Goal: Task Accomplishment & Management: Use online tool/utility

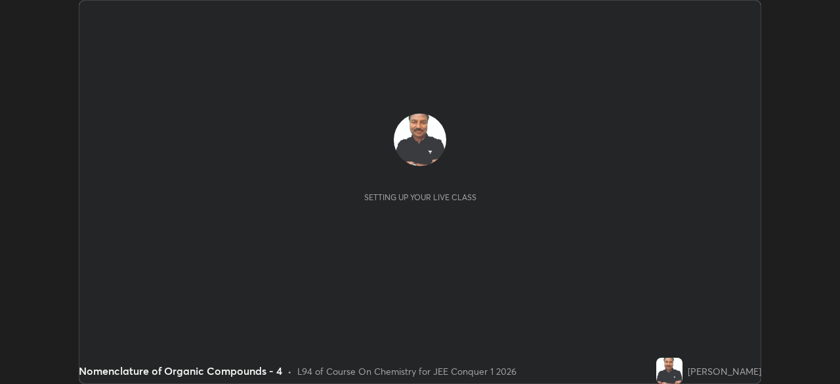
scroll to position [384, 839]
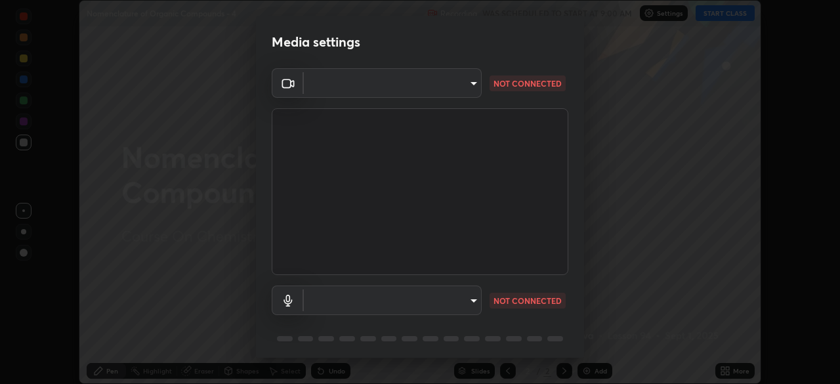
type input "5b0ce39d11be3a435715daab6ad7fa25508616855f5d18a60cdf0faa8df0ce2b"
type input "a1042adff76ea4b5505a52ff3a0232de4086f7e529f4609d60403d5288817579"
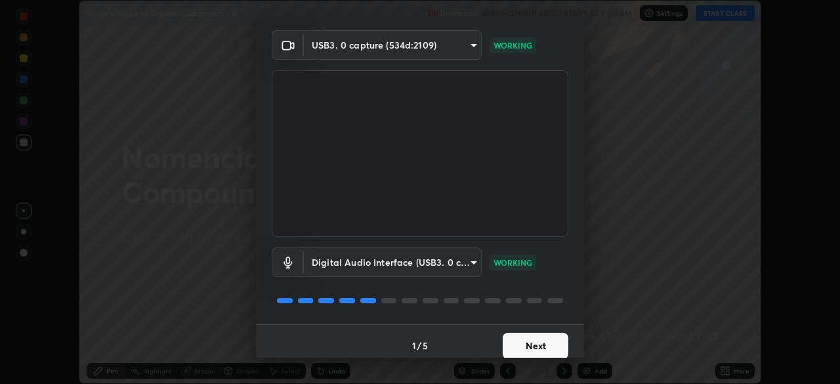
scroll to position [47, 0]
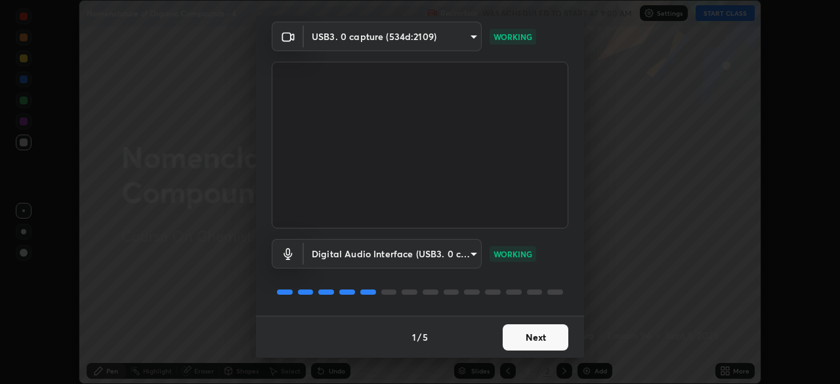
click at [530, 335] on button "Next" at bounding box center [535, 337] width 66 height 26
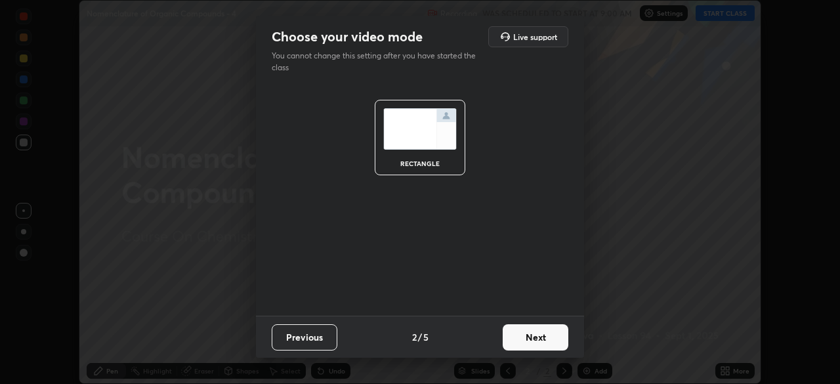
click at [527, 336] on button "Next" at bounding box center [535, 337] width 66 height 26
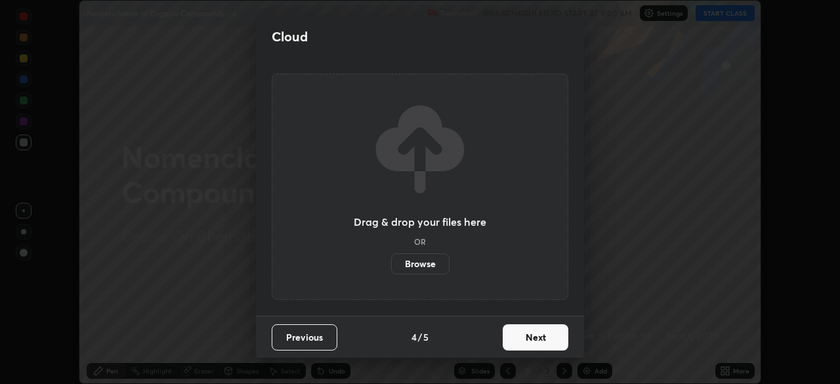
click at [527, 340] on button "Next" at bounding box center [535, 337] width 66 height 26
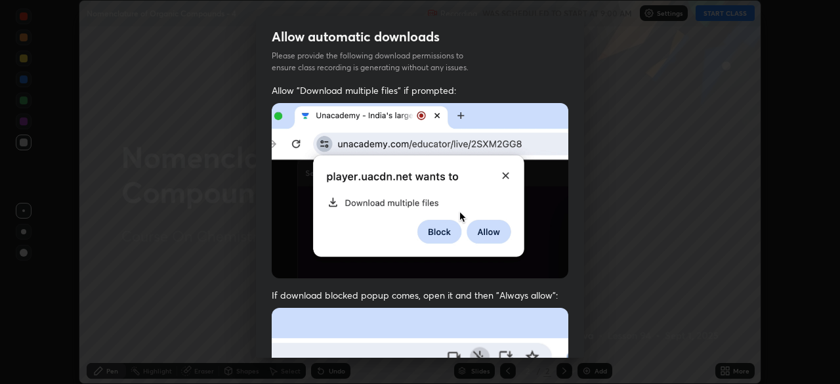
scroll to position [142, 0]
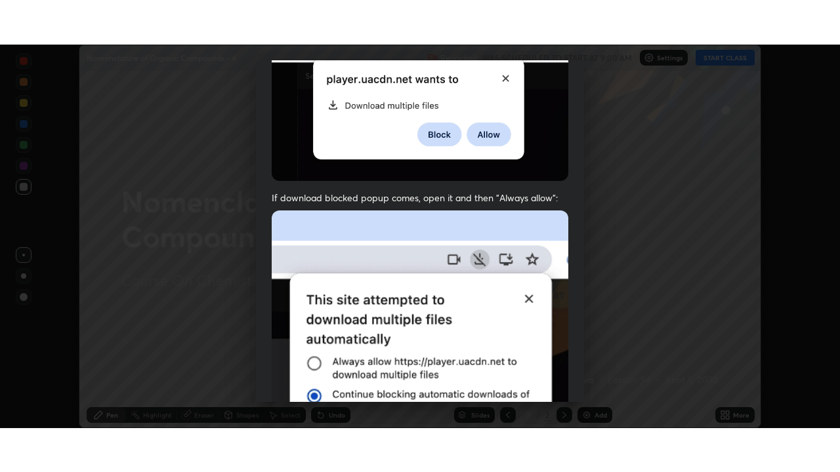
scroll to position [314, 0]
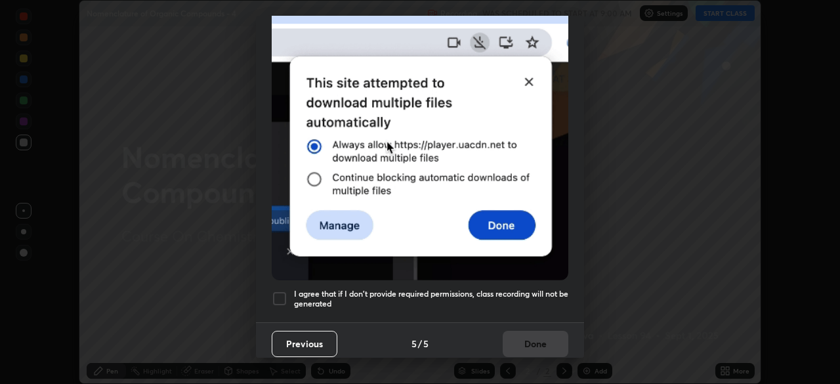
click at [280, 291] on div at bounding box center [280, 299] width 16 height 16
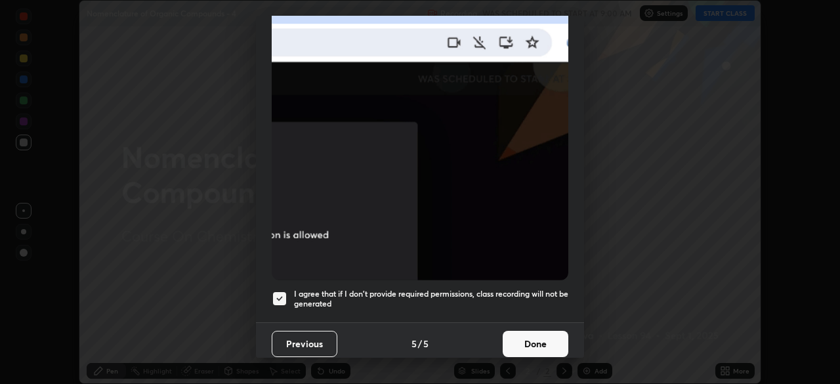
click at [527, 340] on button "Done" at bounding box center [535, 344] width 66 height 26
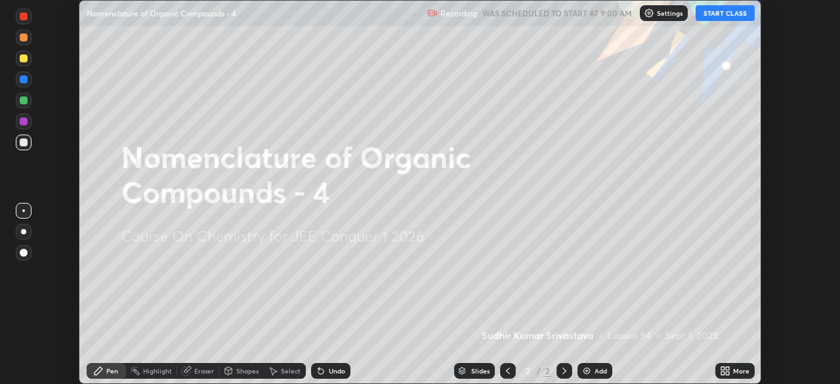
click at [716, 14] on button "START CLASS" at bounding box center [724, 13] width 59 height 16
click at [727, 373] on icon at bounding box center [726, 372] width 3 height 3
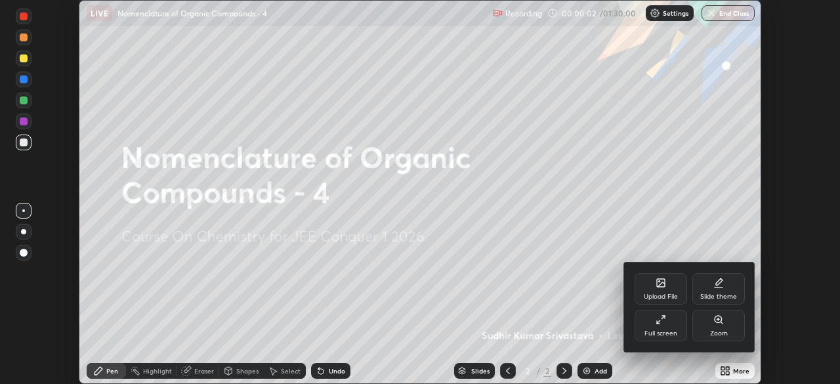
click at [660, 325] on div "Full screen" at bounding box center [660, 325] width 52 height 31
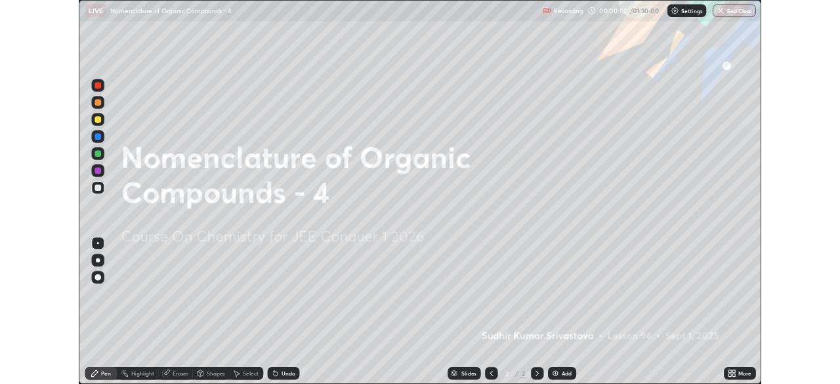
scroll to position [472, 840]
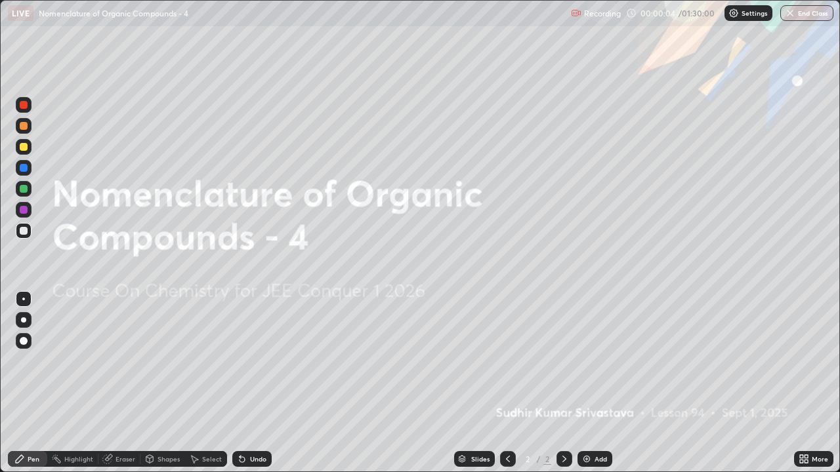
click at [594, 383] on div "Add" at bounding box center [600, 459] width 12 height 7
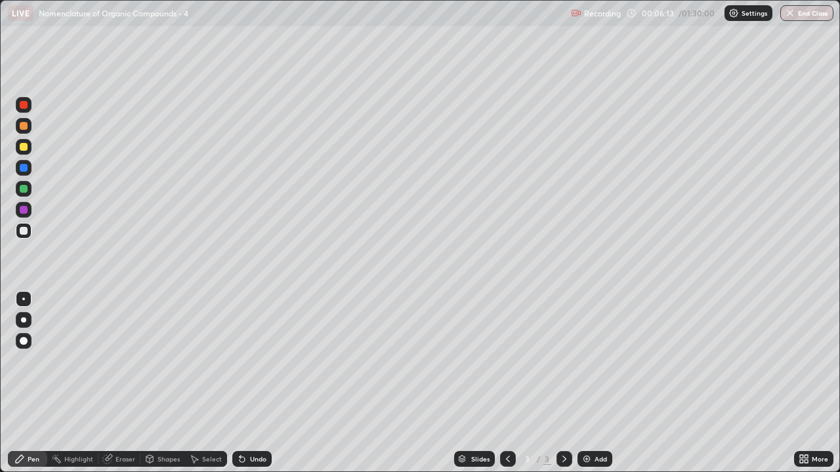
click at [597, 383] on div "Add" at bounding box center [594, 459] width 35 height 16
click at [123, 383] on div "Eraser" at bounding box center [125, 459] width 20 height 7
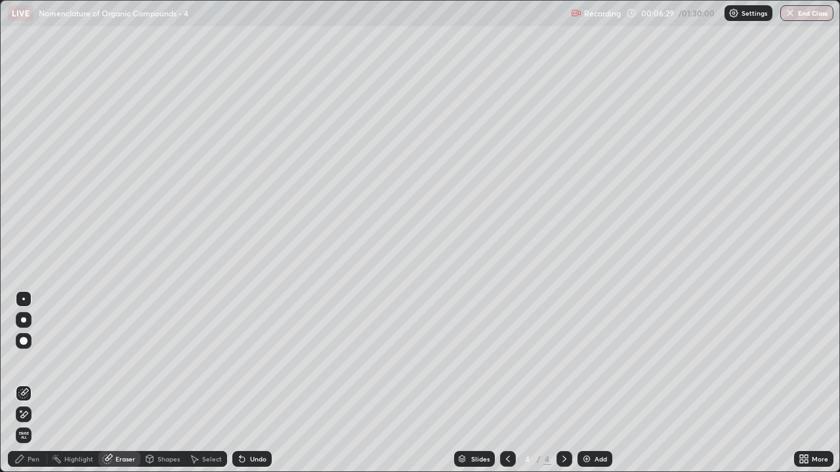
click at [28, 383] on div "Pen" at bounding box center [34, 459] width 12 height 7
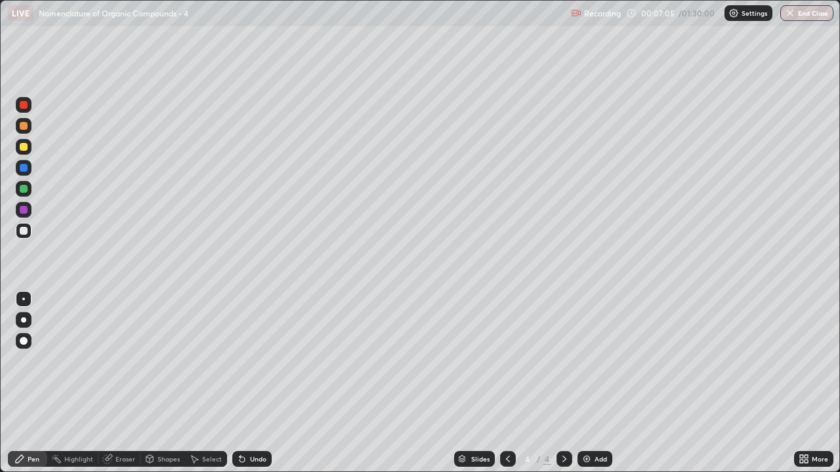
click at [125, 383] on div "Eraser" at bounding box center [125, 459] width 20 height 7
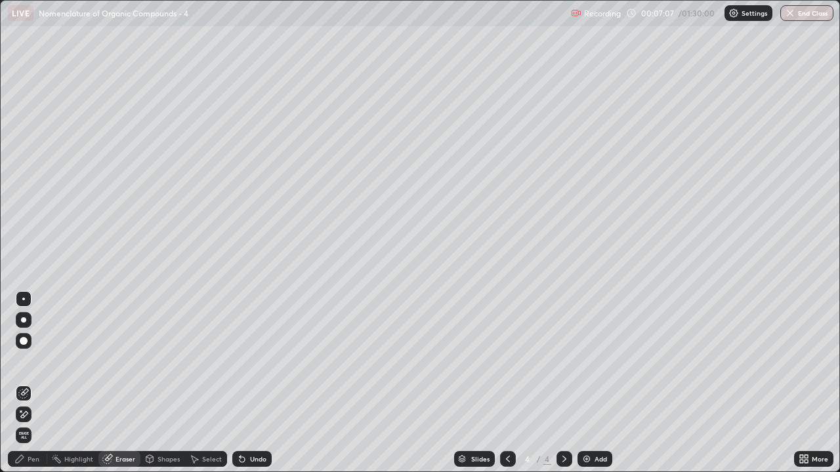
click at [35, 383] on div "Pen" at bounding box center [34, 459] width 12 height 7
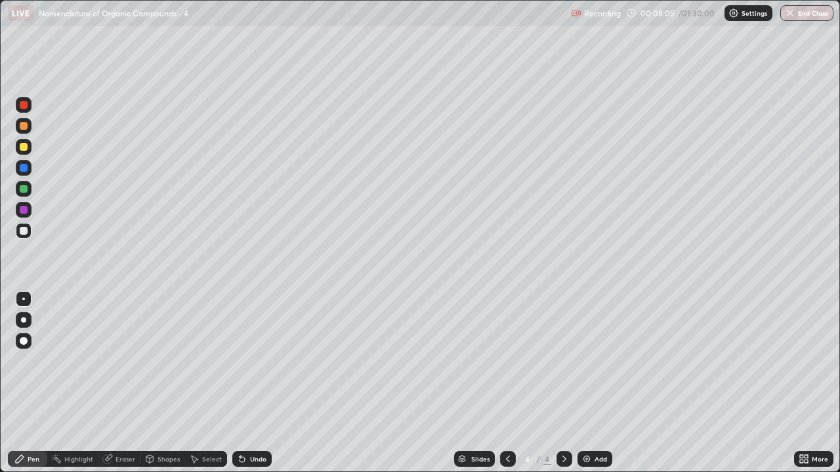
click at [126, 383] on div "Eraser" at bounding box center [125, 459] width 20 height 7
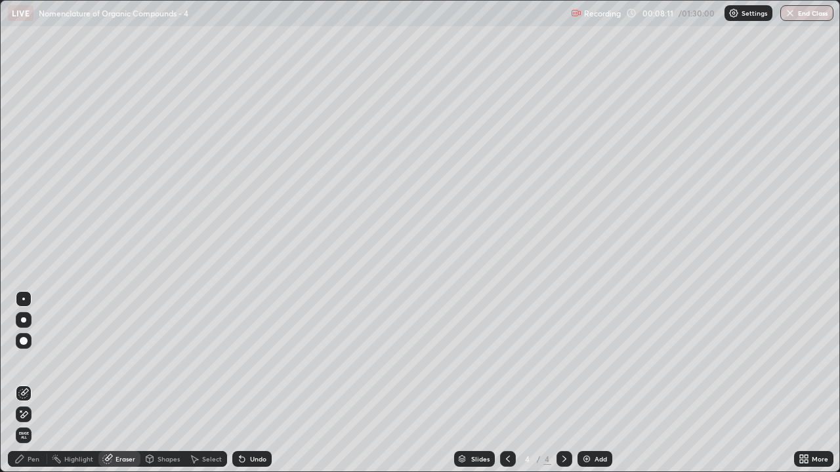
click at [34, 383] on div "Pen" at bounding box center [34, 459] width 12 height 7
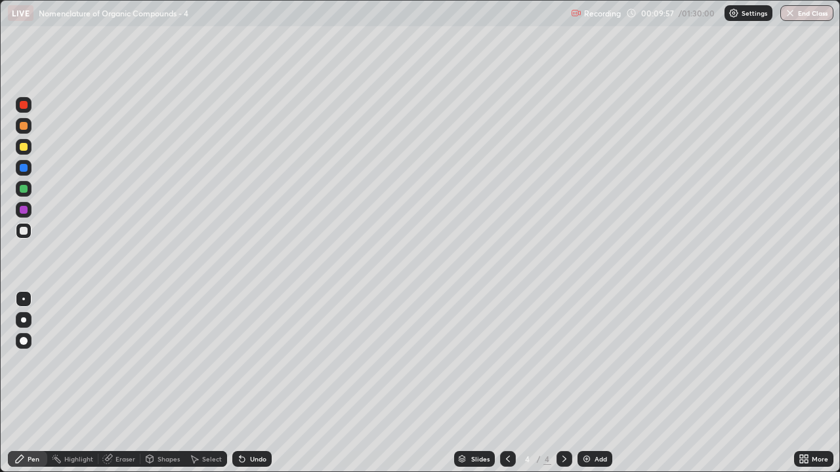
click at [590, 383] on div "Add" at bounding box center [594, 459] width 35 height 16
click at [131, 383] on div "Eraser" at bounding box center [125, 459] width 20 height 7
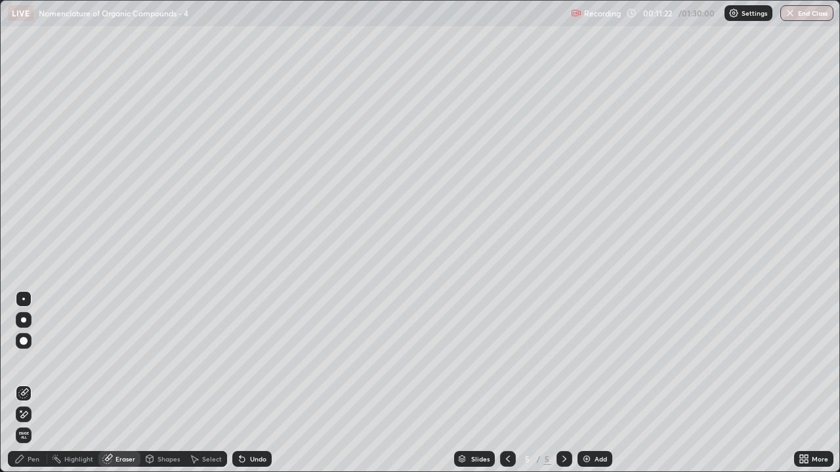
click at [37, 383] on div "Pen" at bounding box center [34, 459] width 12 height 7
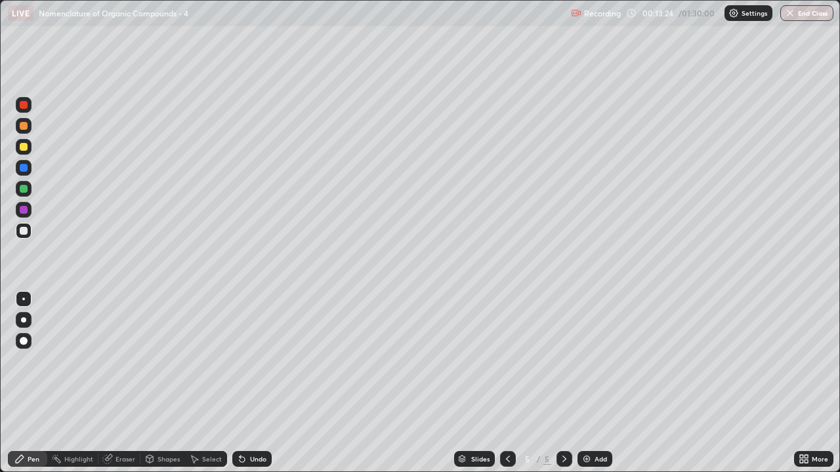
click at [588, 383] on img at bounding box center [586, 459] width 10 height 10
click at [581, 383] on div "Add" at bounding box center [594, 459] width 35 height 16
click at [606, 383] on div "Add" at bounding box center [594, 459] width 35 height 16
click at [601, 383] on div "Add" at bounding box center [594, 459] width 35 height 16
click at [506, 383] on icon at bounding box center [508, 459] width 4 height 7
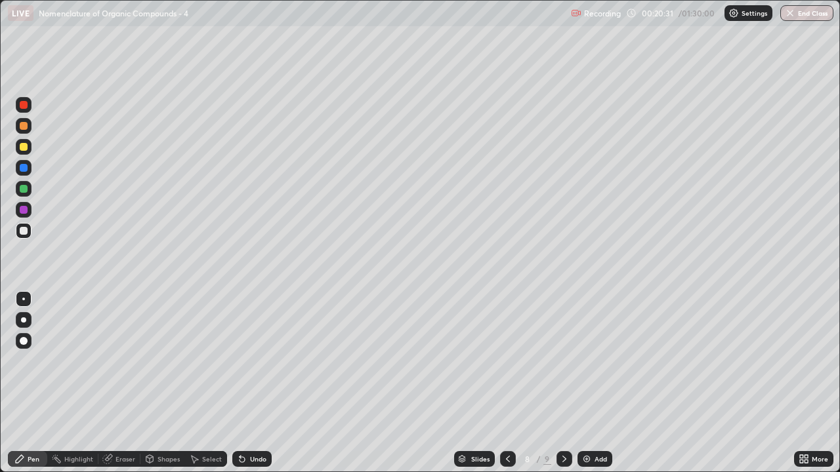
click at [560, 383] on icon at bounding box center [564, 459] width 10 height 10
click at [506, 383] on icon at bounding box center [507, 459] width 10 height 10
click at [559, 383] on icon at bounding box center [564, 459] width 10 height 10
click at [563, 383] on icon at bounding box center [564, 459] width 10 height 10
click at [565, 383] on icon at bounding box center [564, 459] width 10 height 10
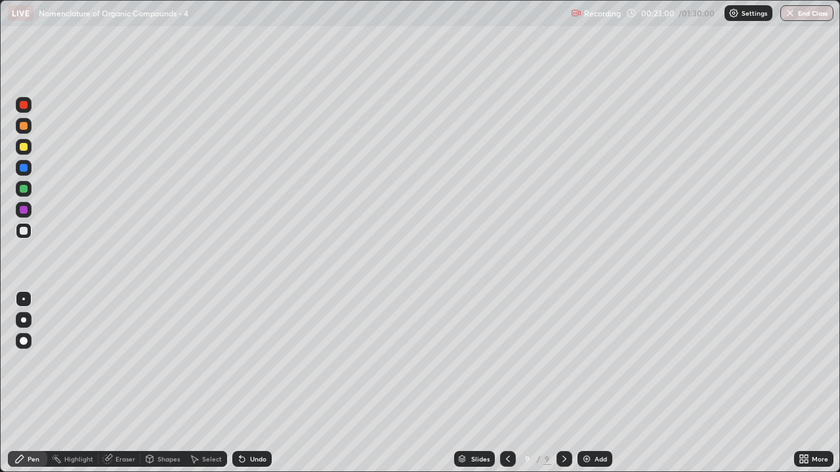
click at [596, 383] on div "Add" at bounding box center [600, 459] width 12 height 7
click at [603, 383] on div "Add" at bounding box center [594, 459] width 35 height 16
click at [127, 383] on div "Eraser" at bounding box center [125, 459] width 20 height 7
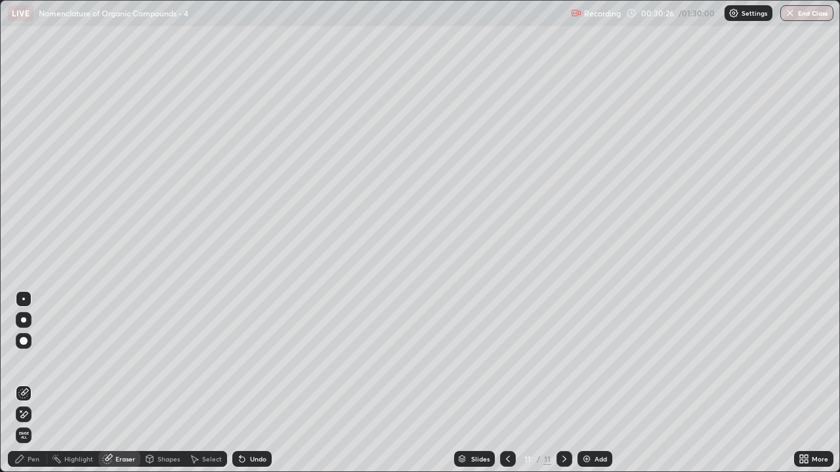
click at [605, 383] on div "Add" at bounding box center [600, 459] width 12 height 7
click at [33, 383] on div "Pen" at bounding box center [27, 459] width 39 height 16
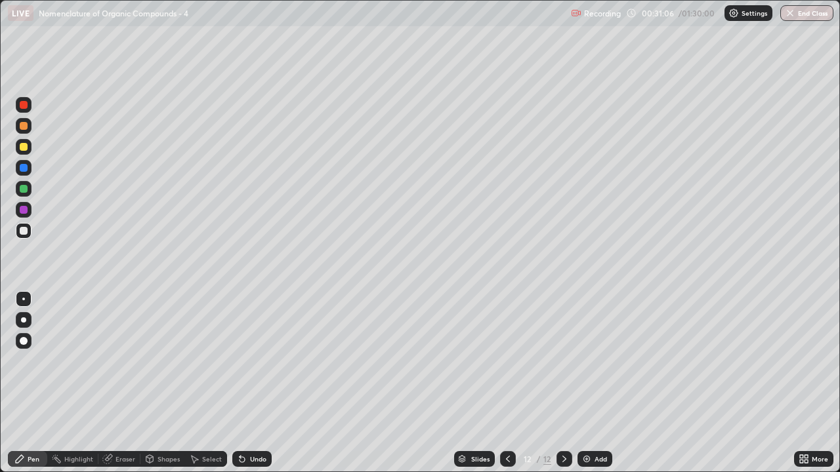
click at [130, 383] on div "Eraser" at bounding box center [119, 459] width 42 height 16
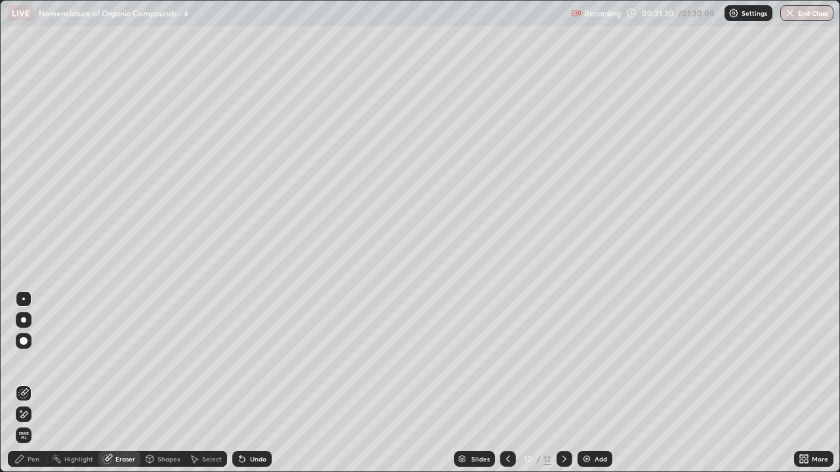
click at [33, 383] on div "Pen" at bounding box center [34, 459] width 12 height 7
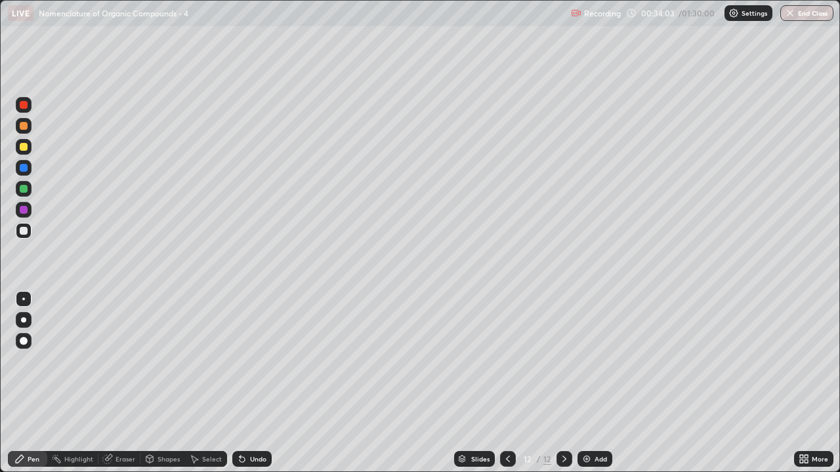
click at [597, 383] on div "Add" at bounding box center [600, 459] width 12 height 7
click at [126, 383] on div "Eraser" at bounding box center [125, 459] width 20 height 7
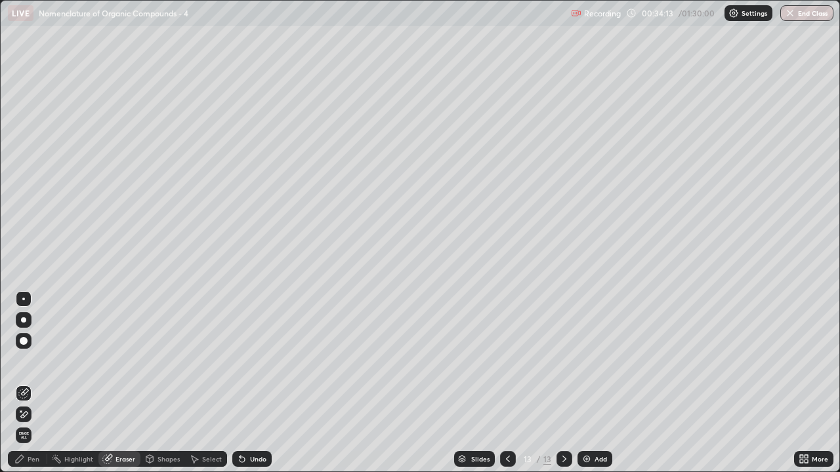
click at [30, 383] on div "Pen" at bounding box center [34, 459] width 12 height 7
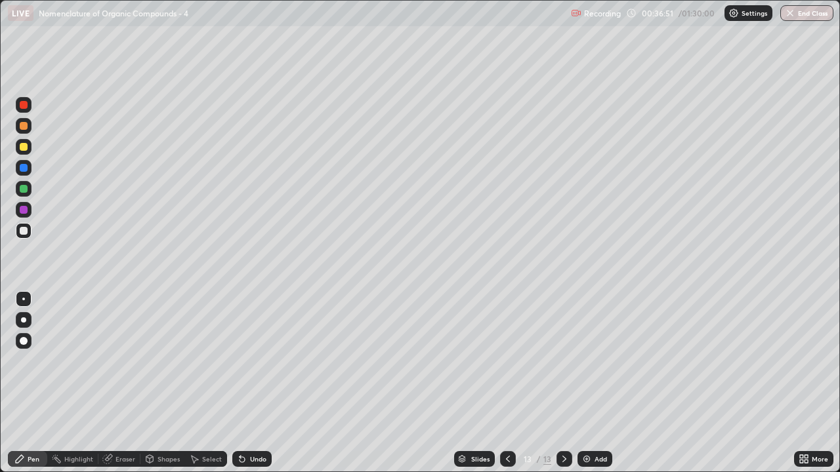
click at [592, 383] on div "Slides 13 / 13 Add" at bounding box center [533, 459] width 522 height 26
click at [596, 383] on div "Add" at bounding box center [600, 459] width 12 height 7
click at [506, 383] on icon at bounding box center [507, 459] width 10 height 10
click at [562, 383] on icon at bounding box center [564, 459] width 10 height 10
click at [504, 383] on div at bounding box center [508, 459] width 16 height 16
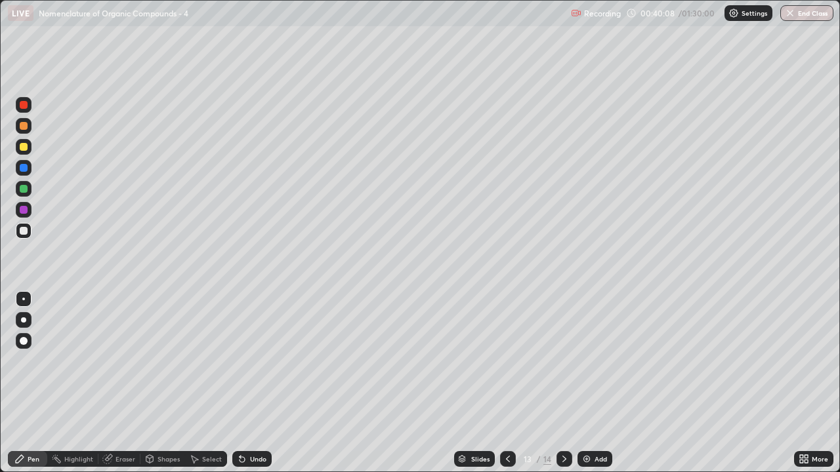
click at [564, 383] on icon at bounding box center [564, 459] width 10 height 10
click at [602, 383] on div "Add" at bounding box center [600, 459] width 12 height 7
click at [130, 383] on div "Eraser" at bounding box center [125, 459] width 20 height 7
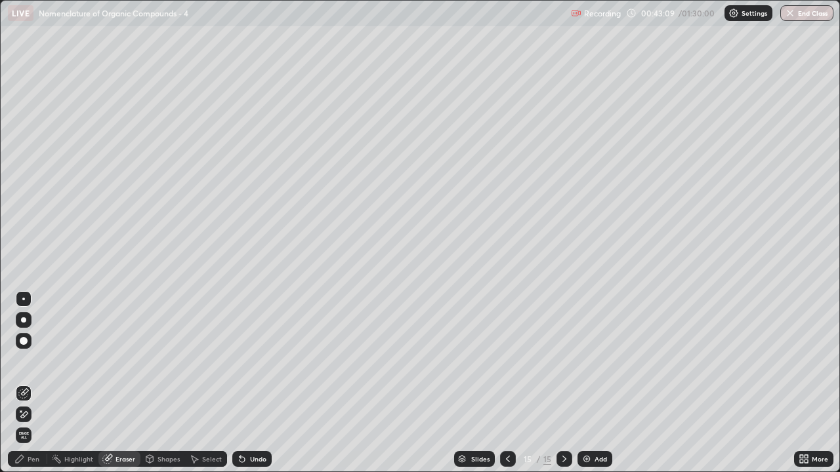
click at [35, 383] on div "Pen" at bounding box center [34, 459] width 12 height 7
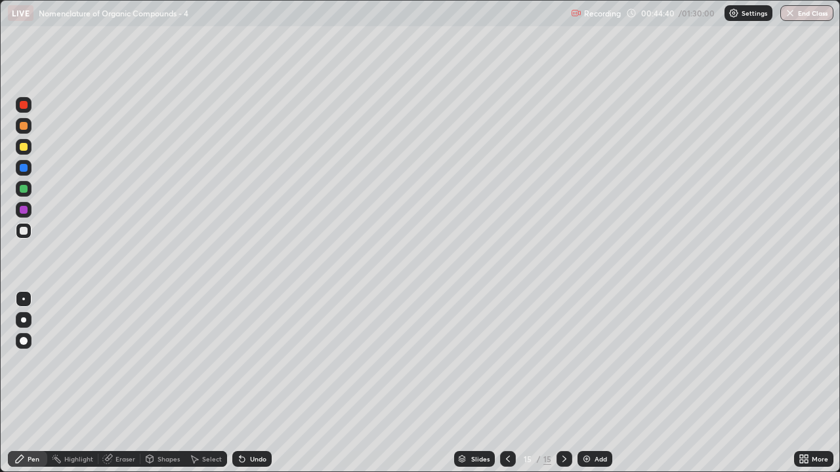
click at [598, 383] on div "Add" at bounding box center [600, 459] width 12 height 7
click at [600, 383] on div "Slides 16 / 16 Add" at bounding box center [533, 459] width 522 height 26
click at [600, 383] on div "Add" at bounding box center [600, 459] width 12 height 7
click at [130, 383] on div "Eraser" at bounding box center [125, 459] width 20 height 7
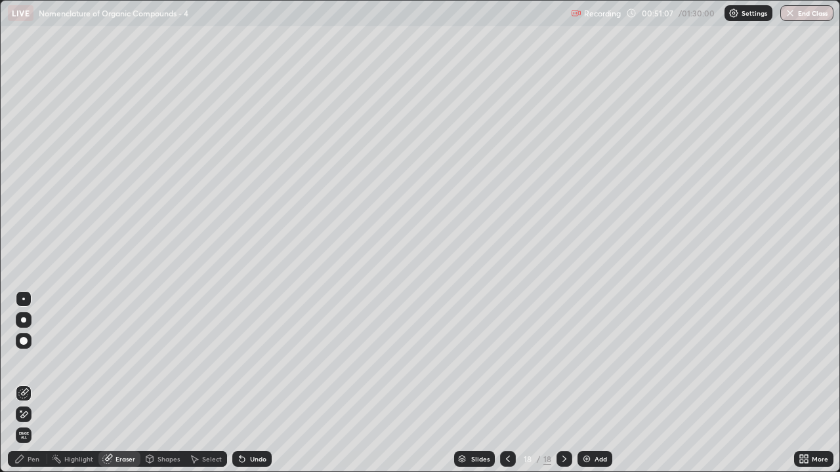
click at [37, 383] on div "Pen" at bounding box center [34, 459] width 12 height 7
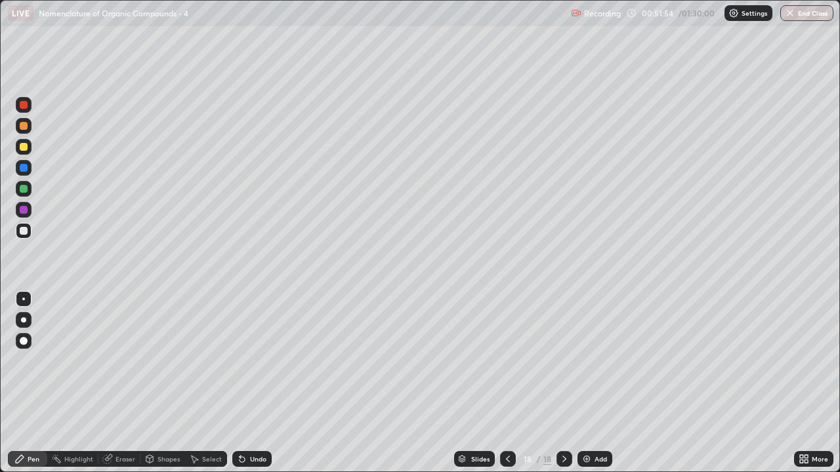
click at [125, 383] on div "Eraser" at bounding box center [125, 459] width 20 height 7
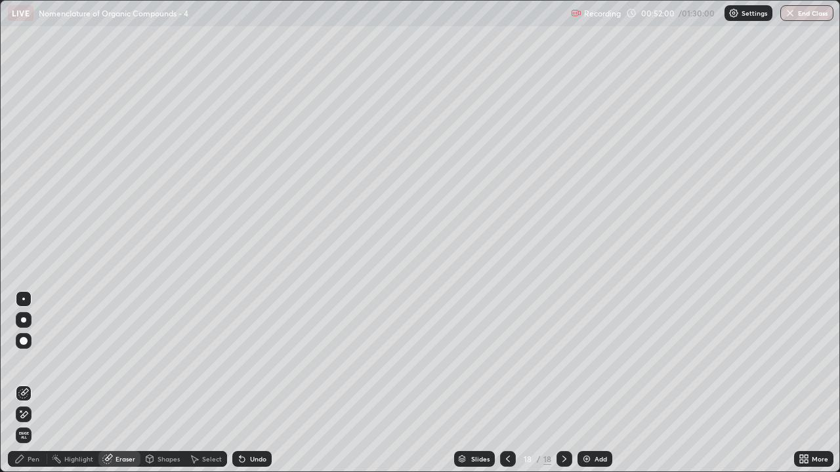
click at [28, 383] on div "Pen" at bounding box center [34, 459] width 12 height 7
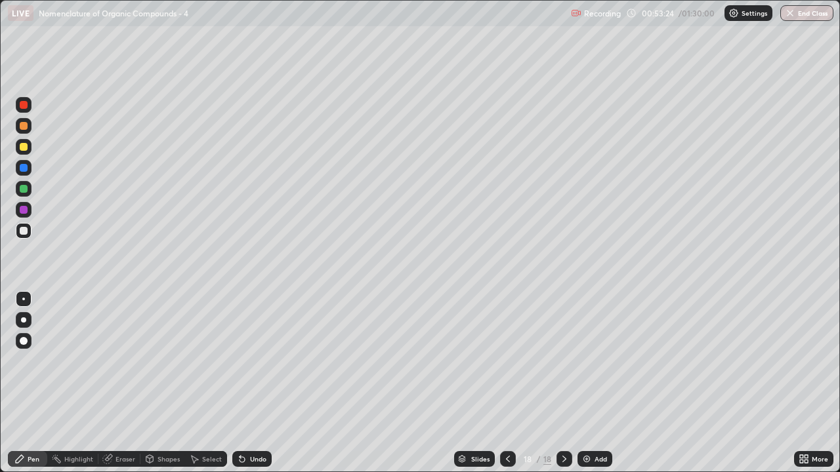
click at [605, 383] on div "Add" at bounding box center [594, 459] width 35 height 16
click at [602, 383] on div "Add" at bounding box center [594, 459] width 35 height 16
click at [126, 383] on div "Eraser" at bounding box center [125, 459] width 20 height 7
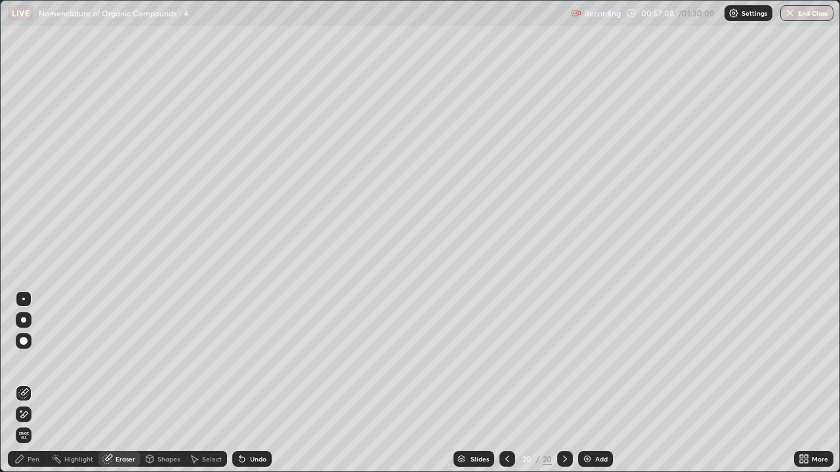
click at [33, 383] on div "Pen" at bounding box center [34, 459] width 12 height 7
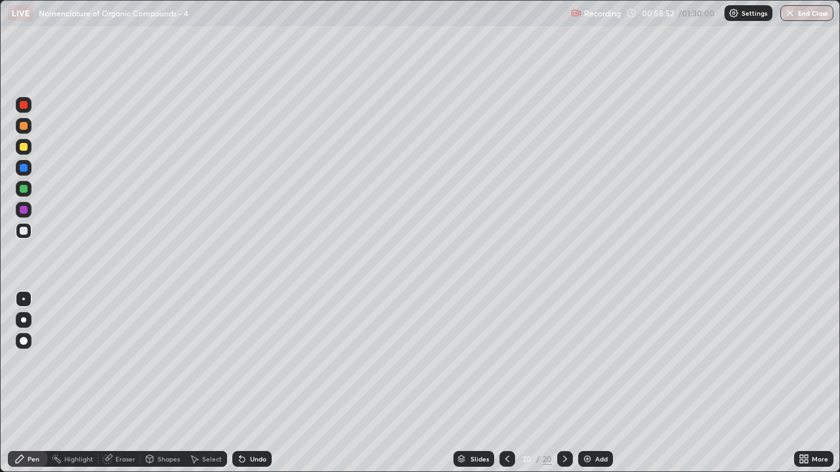
click at [598, 383] on div "Add" at bounding box center [601, 459] width 12 height 7
click at [592, 383] on div "Add" at bounding box center [594, 459] width 35 height 16
click at [504, 383] on div at bounding box center [508, 459] width 16 height 16
click at [554, 383] on div "21 / 22" at bounding box center [536, 459] width 72 height 26
click at [562, 383] on div at bounding box center [564, 459] width 16 height 16
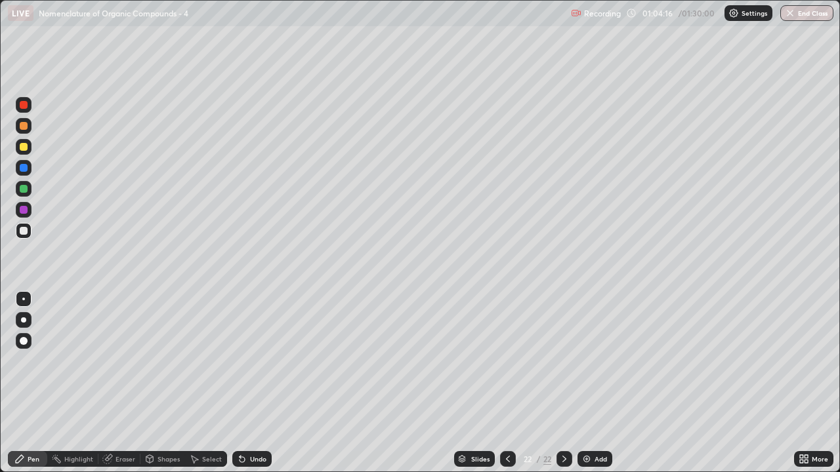
click at [508, 383] on div at bounding box center [508, 459] width 16 height 16
click at [562, 383] on icon at bounding box center [564, 459] width 4 height 7
click at [598, 383] on div "Add" at bounding box center [594, 459] width 35 height 16
click at [119, 383] on div "Eraser" at bounding box center [125, 459] width 20 height 7
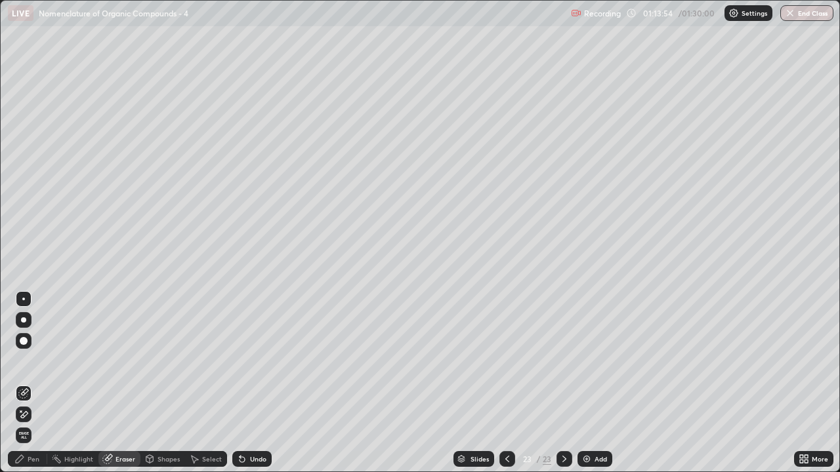
click at [38, 383] on div "Pen" at bounding box center [34, 459] width 12 height 7
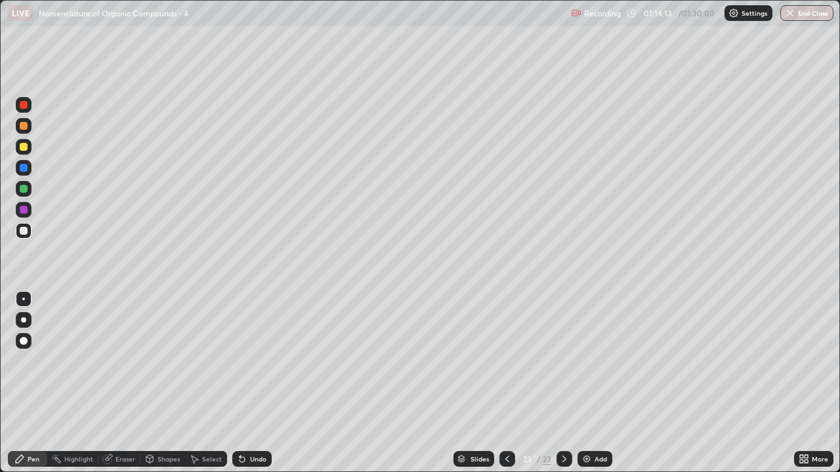
click at [597, 383] on div "Add" at bounding box center [594, 459] width 35 height 16
click at [122, 383] on div "Eraser" at bounding box center [125, 459] width 20 height 7
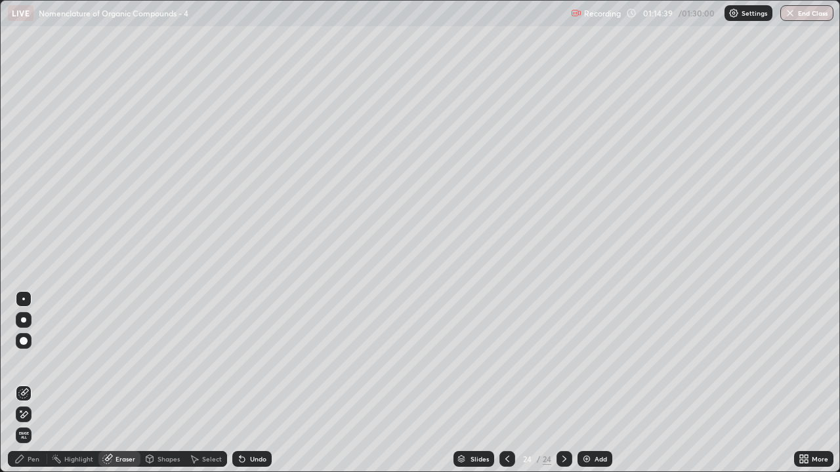
click at [36, 383] on div "Pen" at bounding box center [34, 459] width 12 height 7
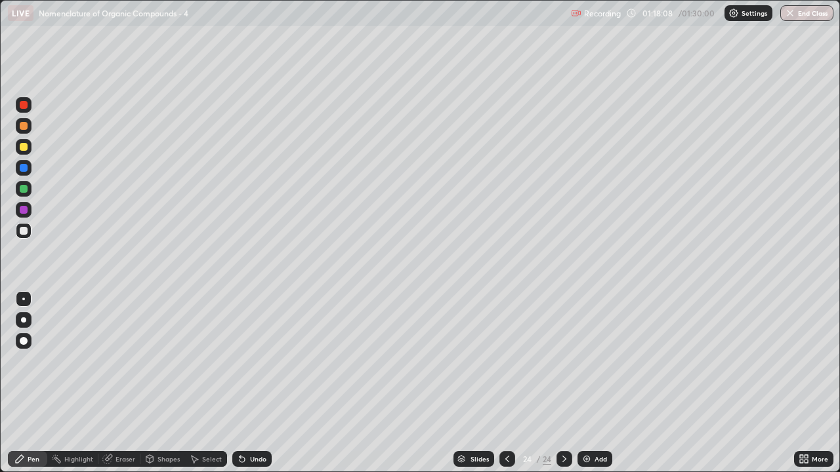
click at [128, 383] on div "Eraser" at bounding box center [125, 459] width 20 height 7
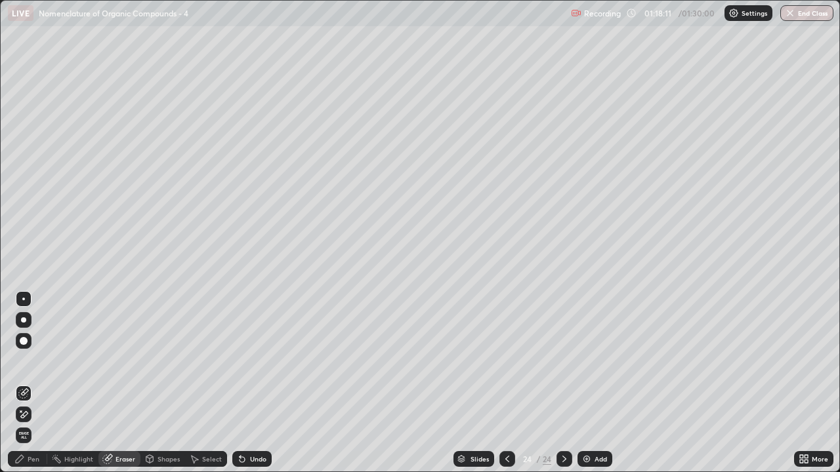
click at [38, 383] on div "Pen" at bounding box center [34, 459] width 12 height 7
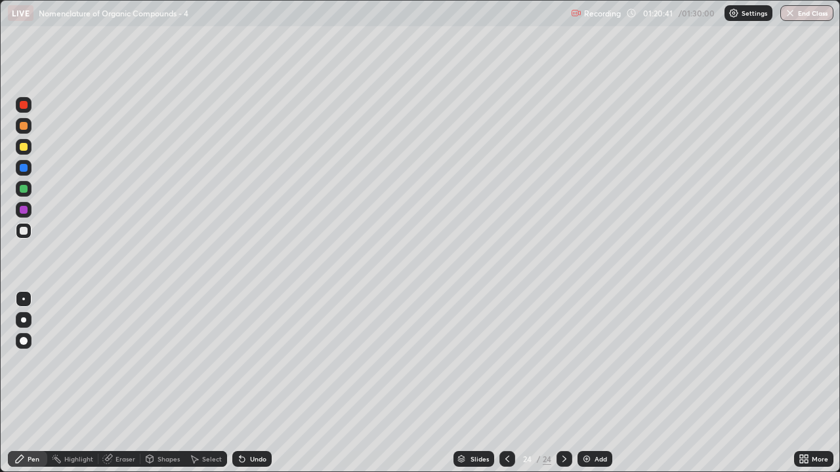
click at [121, 383] on div "Eraser" at bounding box center [125, 459] width 20 height 7
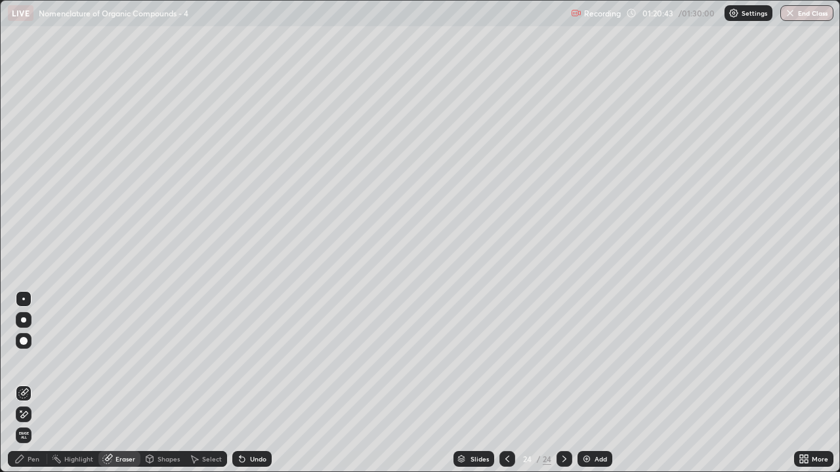
click at [36, 383] on div "Pen" at bounding box center [34, 459] width 12 height 7
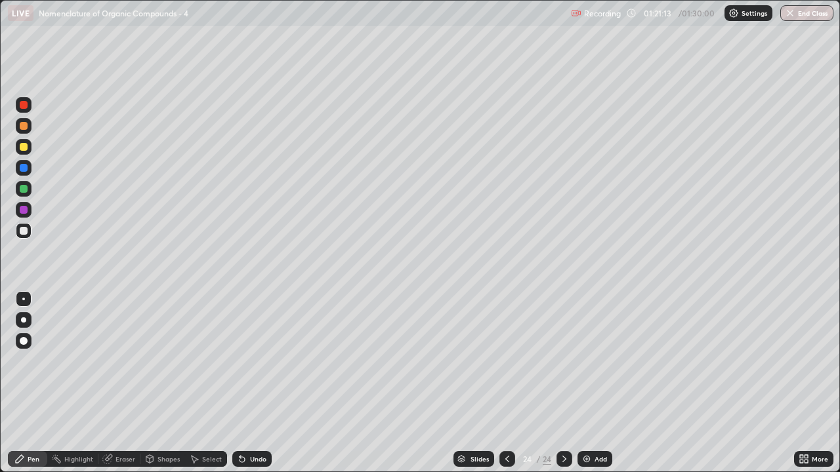
click at [128, 383] on div "Eraser" at bounding box center [125, 459] width 20 height 7
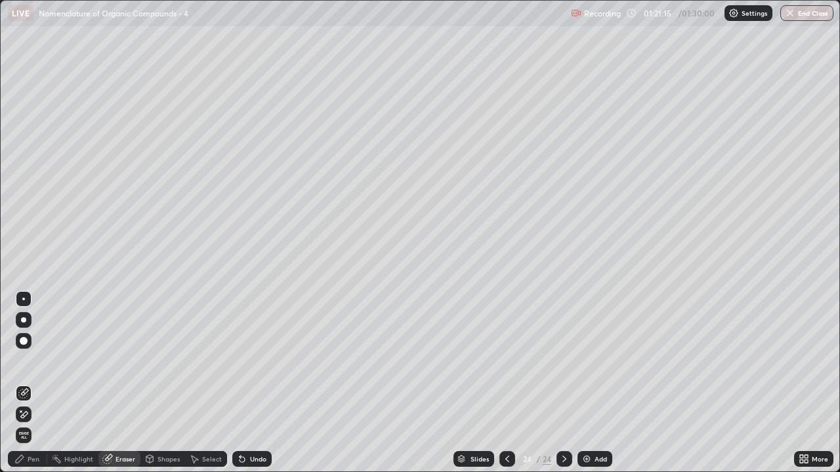
click at [35, 383] on div "Pen" at bounding box center [34, 459] width 12 height 7
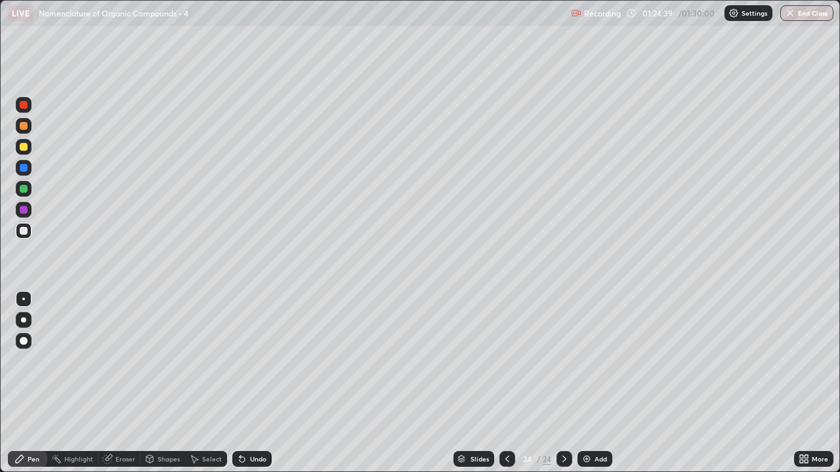
click at [597, 383] on div "Add" at bounding box center [600, 459] width 12 height 7
click at [26, 383] on div "Pen" at bounding box center [27, 459] width 39 height 16
click at [125, 383] on div "Eraser" at bounding box center [125, 459] width 20 height 7
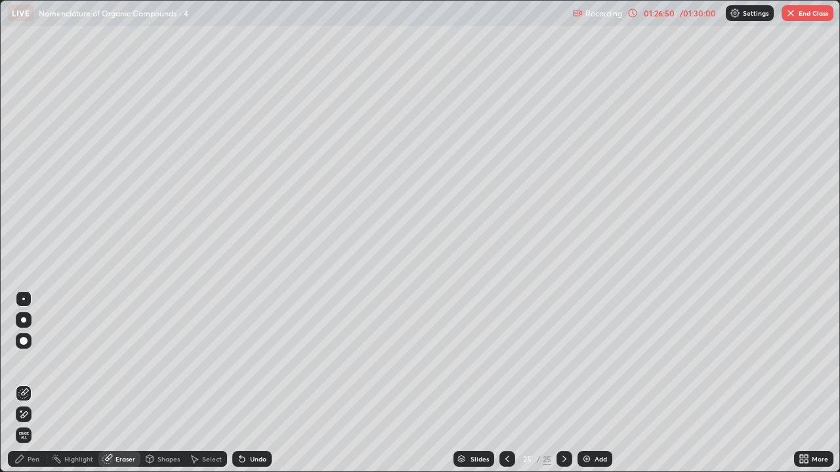
click at [32, 383] on div "Pen" at bounding box center [34, 459] width 12 height 7
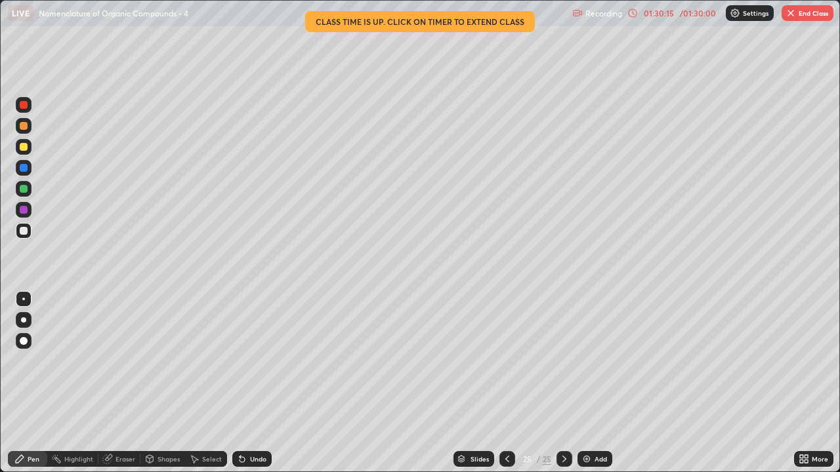
click at [123, 383] on div "Eraser" at bounding box center [125, 459] width 20 height 7
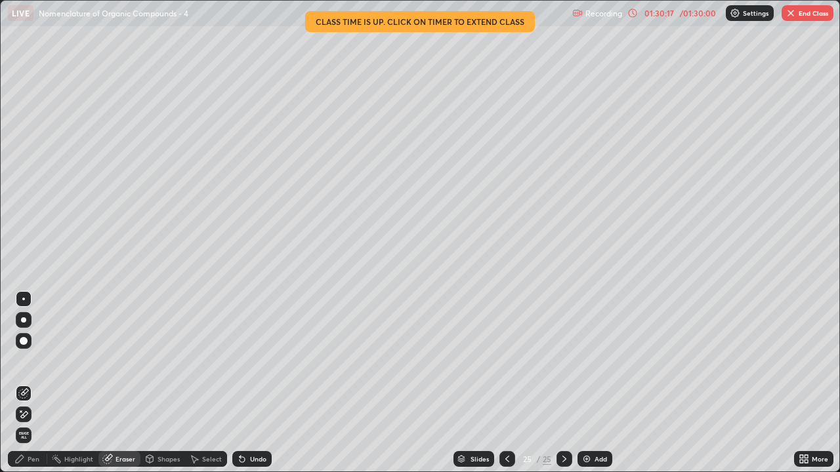
click at [33, 383] on div "Pen" at bounding box center [27, 459] width 39 height 16
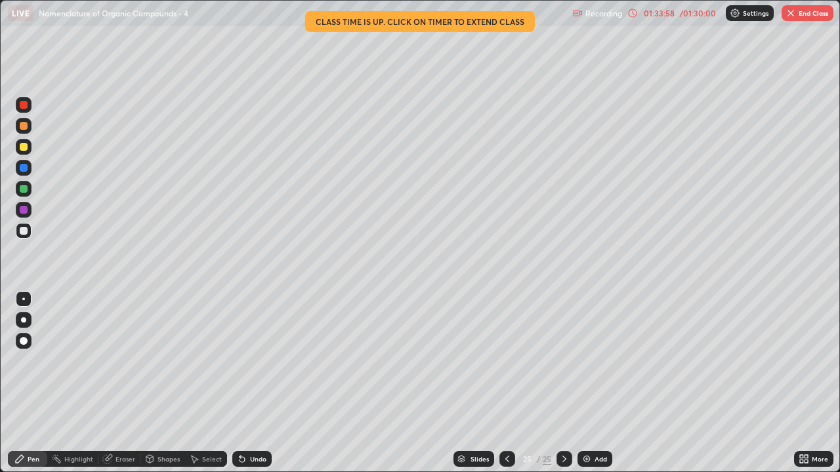
click at [808, 19] on button "End Class" at bounding box center [807, 13] width 52 height 16
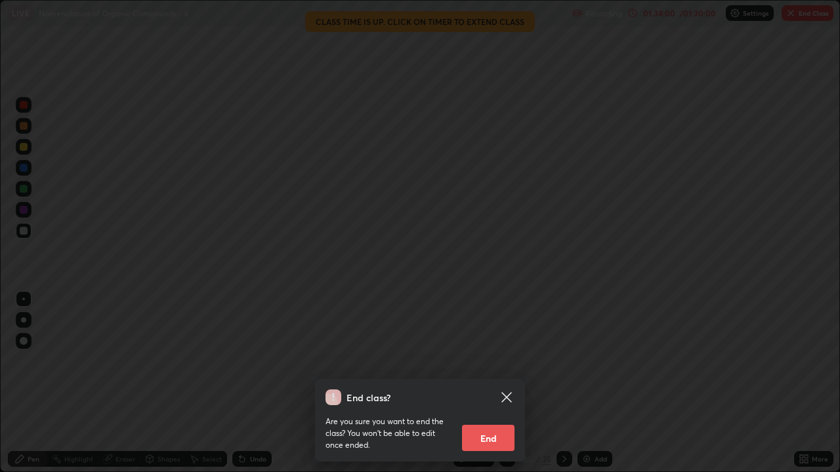
click at [489, 383] on button "End" at bounding box center [488, 438] width 52 height 26
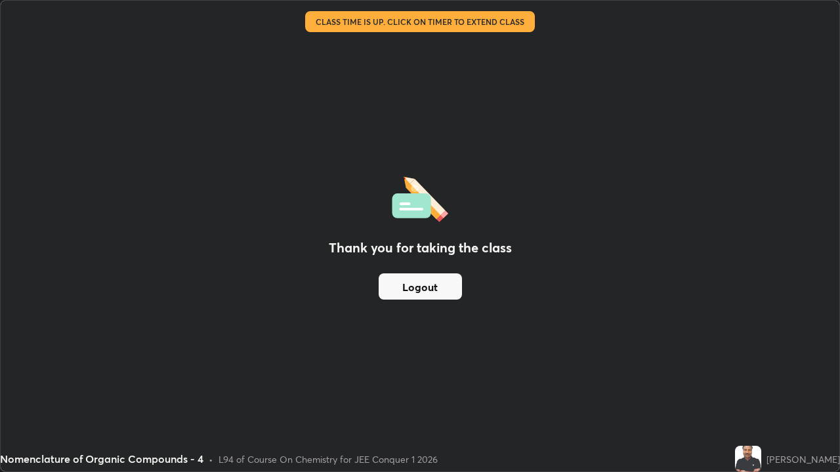
click at [435, 286] on button "Logout" at bounding box center [419, 287] width 83 height 26
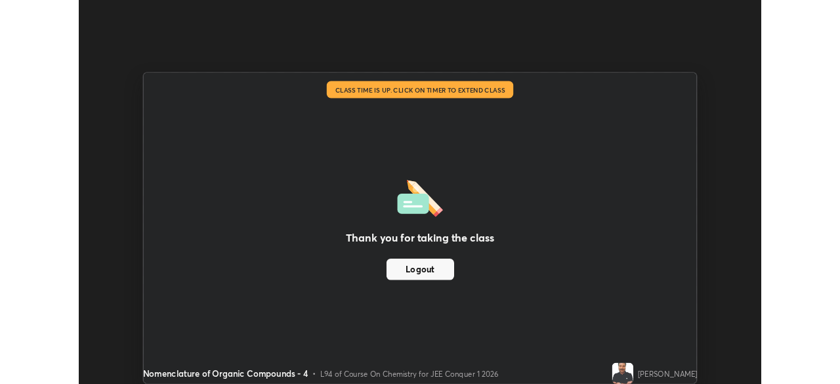
scroll to position [65212, 64756]
